Goal: Task Accomplishment & Management: Understand process/instructions

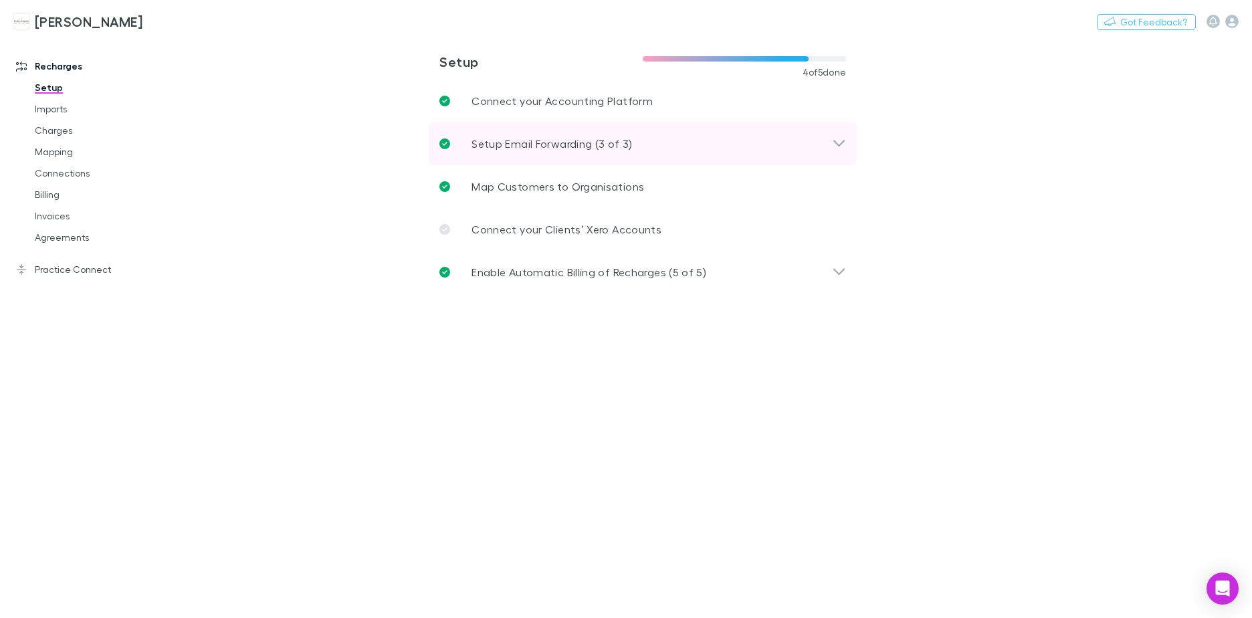
click at [578, 141] on p "Setup Email Forwarding (3 of 3)" at bounding box center [551, 144] width 160 height 16
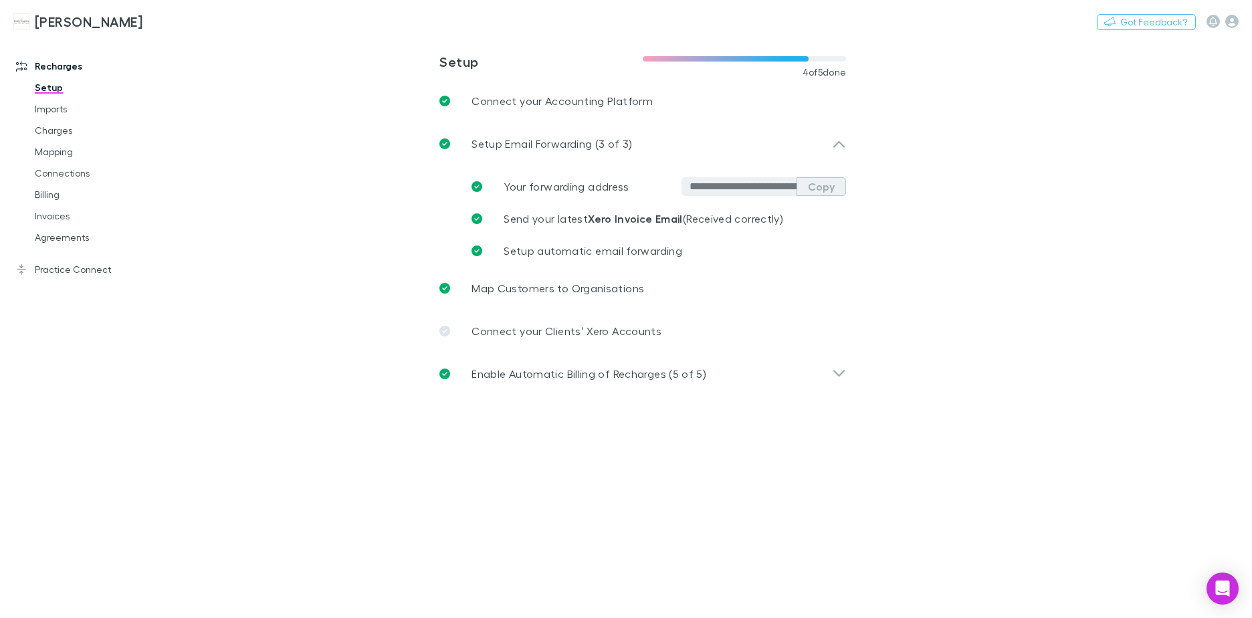
click at [817, 187] on button "Copy" at bounding box center [820, 186] width 49 height 19
